Goal: Task Accomplishment & Management: Manage account settings

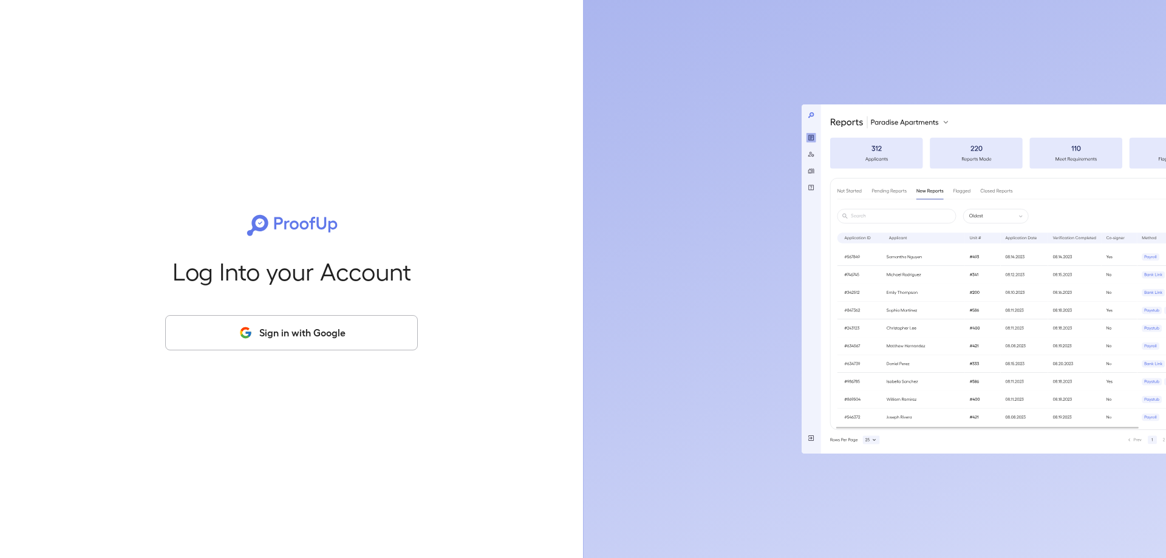
click at [261, 319] on button "Sign in with Google" at bounding box center [291, 332] width 253 height 35
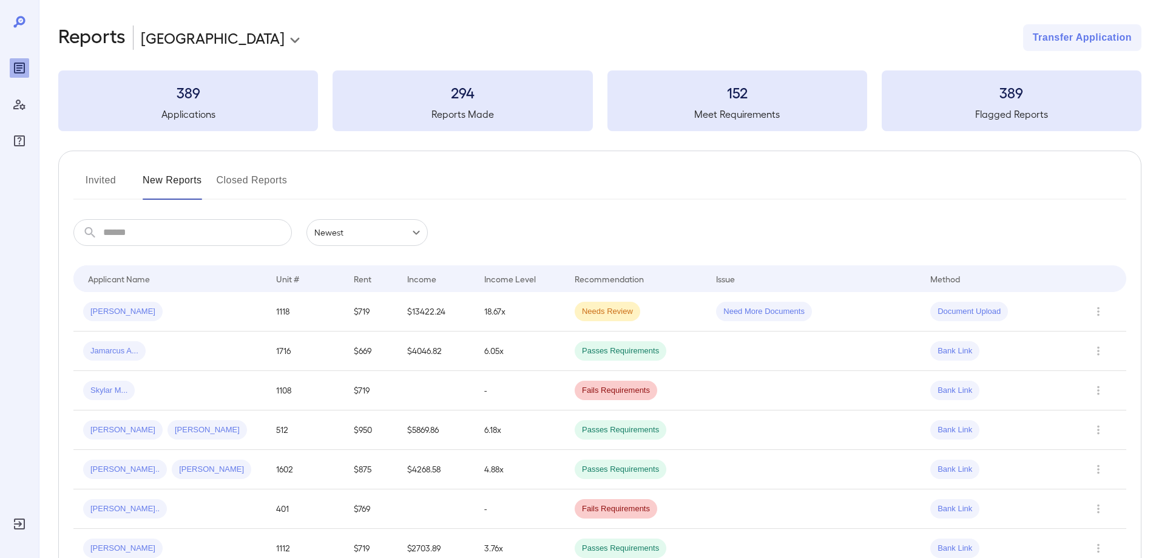
click at [106, 176] on button "Invited" at bounding box center [100, 185] width 55 height 29
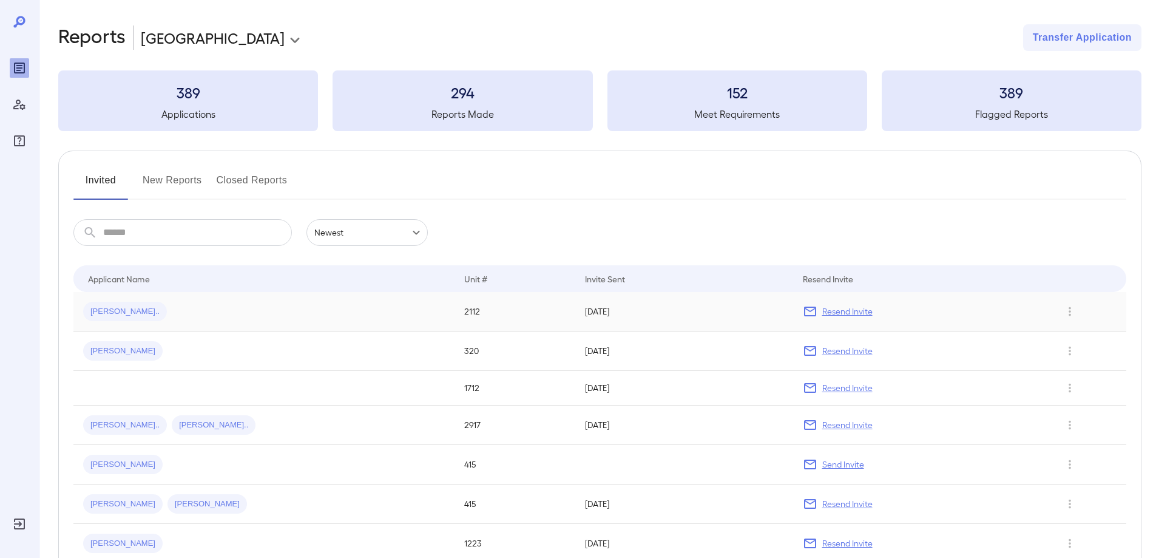
click at [125, 317] on span "[PERSON_NAME].." at bounding box center [125, 312] width 84 height 12
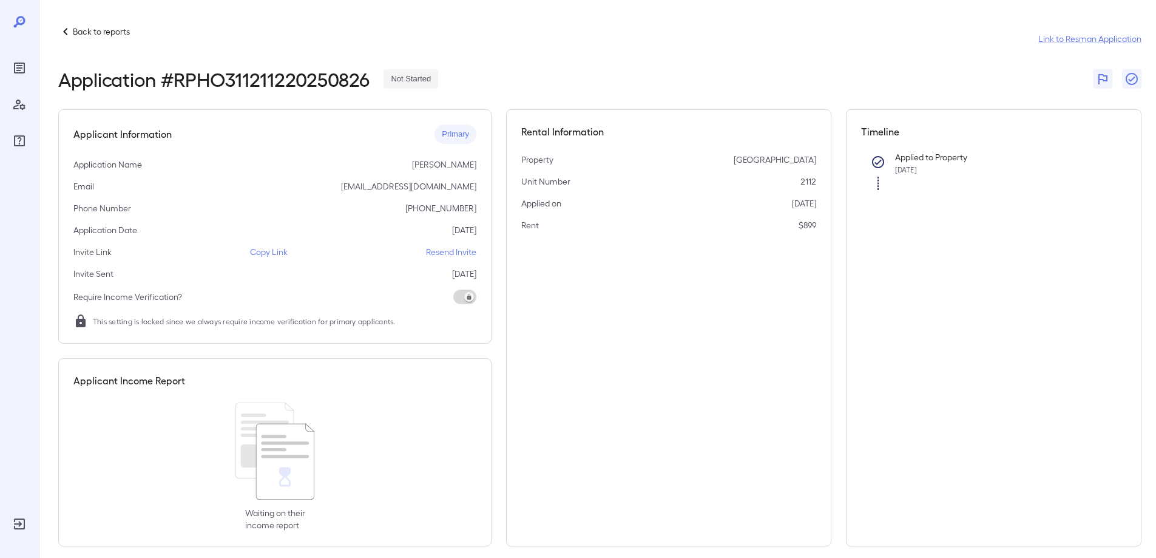
click at [467, 251] on p "Resend Invite" at bounding box center [451, 252] width 50 height 12
